Goal: Task Accomplishment & Management: Use online tool/utility

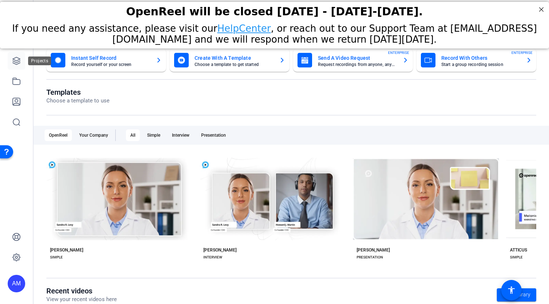
click at [14, 62] on icon at bounding box center [16, 60] width 7 height 7
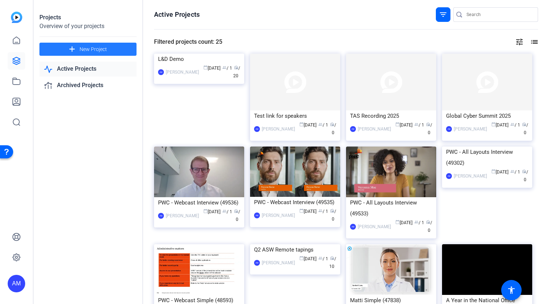
click at [90, 48] on span "New Project" at bounding box center [93, 50] width 27 height 8
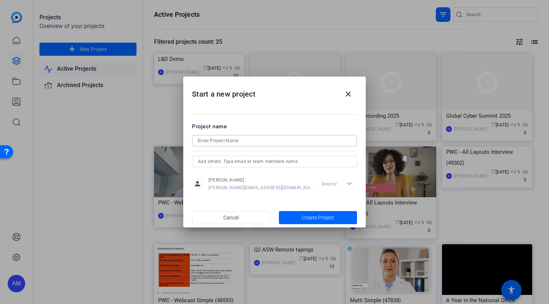
click at [265, 142] on input at bounding box center [274, 140] width 153 height 9
type input "Cyber Risk Session"
click at [303, 217] on span "Create Project" at bounding box center [318, 218] width 32 height 8
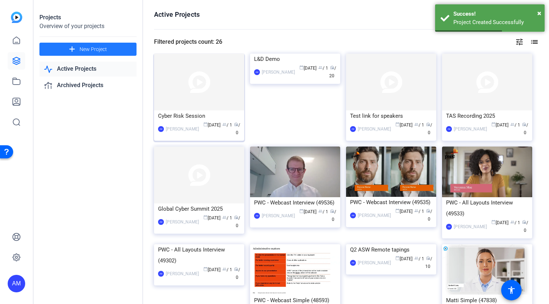
click at [207, 82] on img at bounding box center [199, 82] width 90 height 57
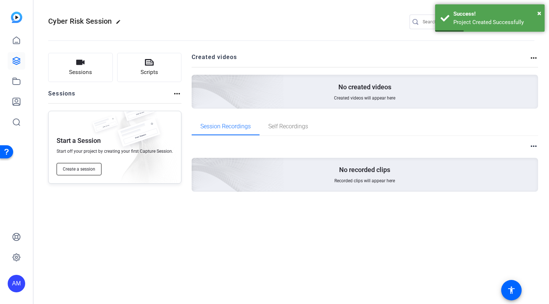
click at [84, 168] on span "Create a session" at bounding box center [79, 169] width 32 height 6
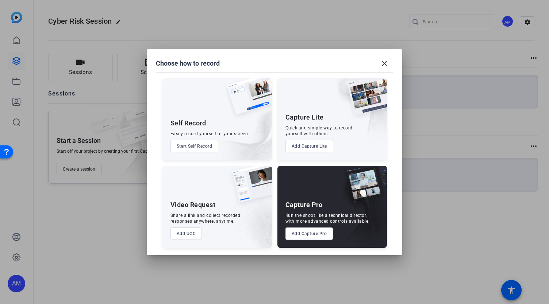
click at [316, 231] on button "Add Capture Pro" at bounding box center [309, 234] width 48 height 12
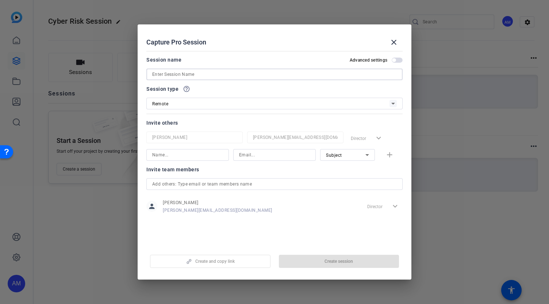
click at [225, 77] on input at bounding box center [274, 74] width 244 height 9
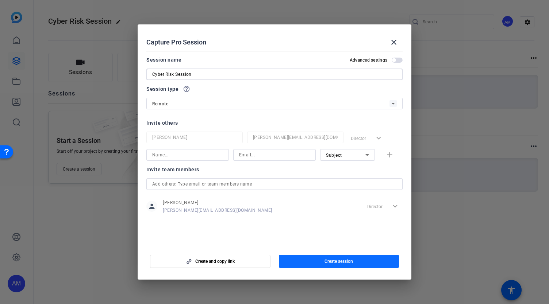
type input "Cyber Risk Session"
click at [331, 262] on span "Create session" at bounding box center [338, 262] width 28 height 6
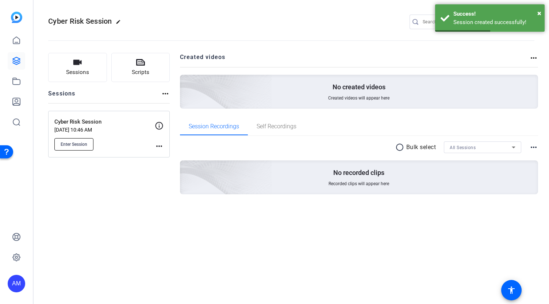
click at [82, 148] on button "Enter Session" at bounding box center [73, 144] width 39 height 12
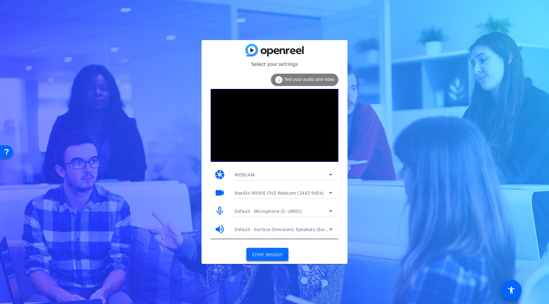
click at [271, 255] on span "Enter session" at bounding box center [267, 255] width 30 height 8
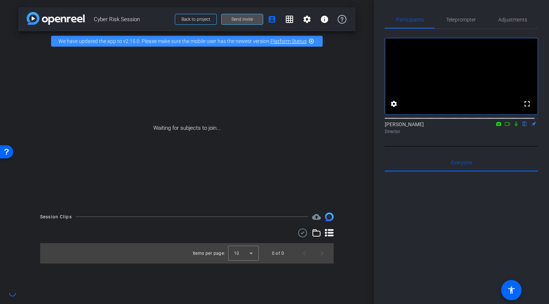
click at [255, 21] on span at bounding box center [241, 20] width 41 height 18
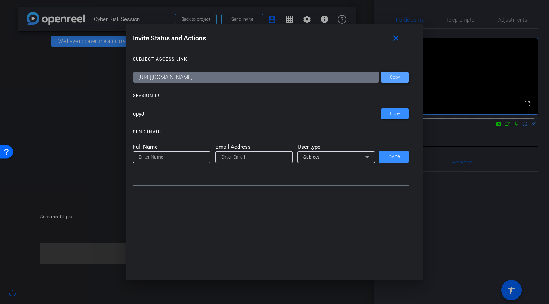
click at [400, 78] on span "Copy" at bounding box center [395, 77] width 10 height 5
